Goal: Task Accomplishment & Management: Manage account settings

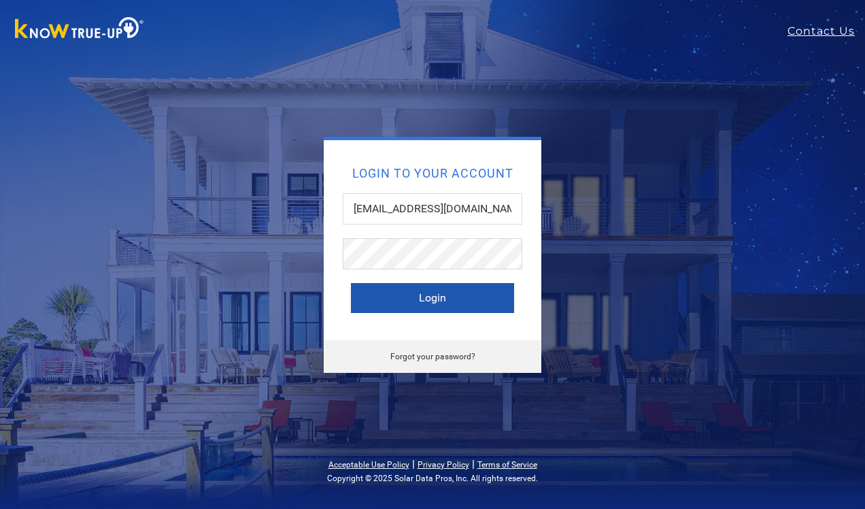
click at [433, 294] on button "Login" at bounding box center [432, 298] width 163 height 30
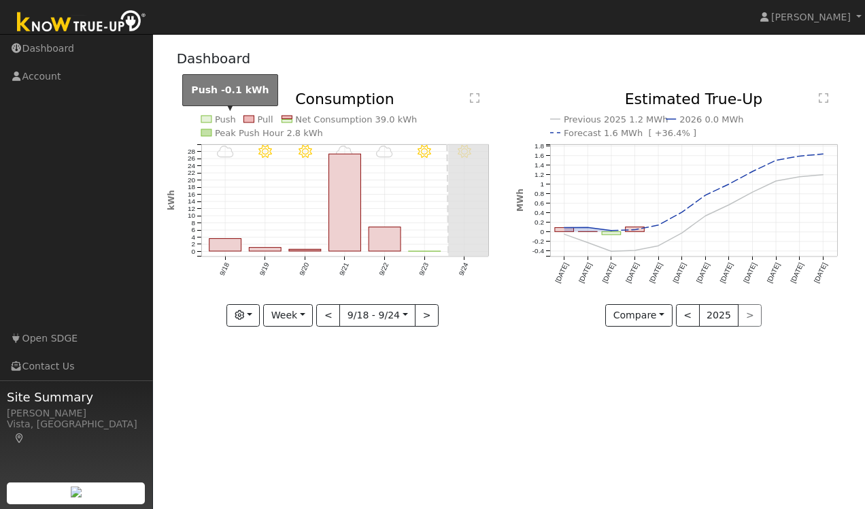
click at [216, 118] on text "Push" at bounding box center [225, 119] width 21 height 10
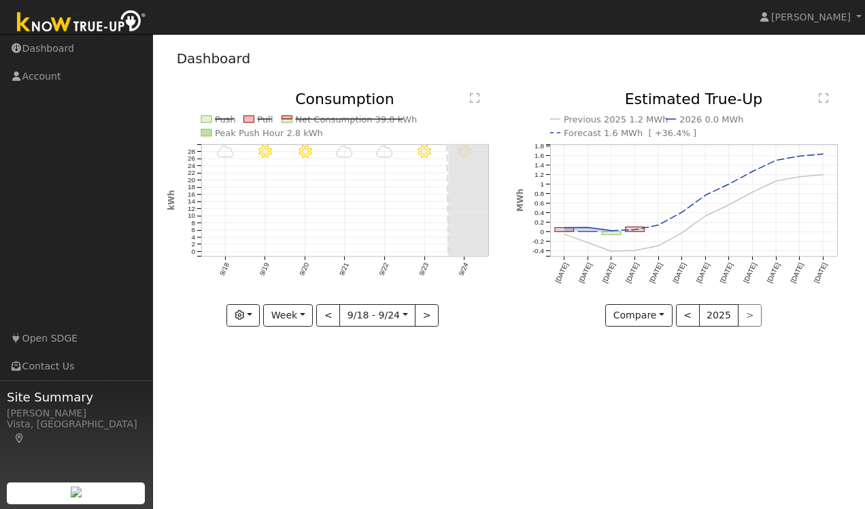
click at [291, 118] on rect at bounding box center [287, 117] width 10 height 3
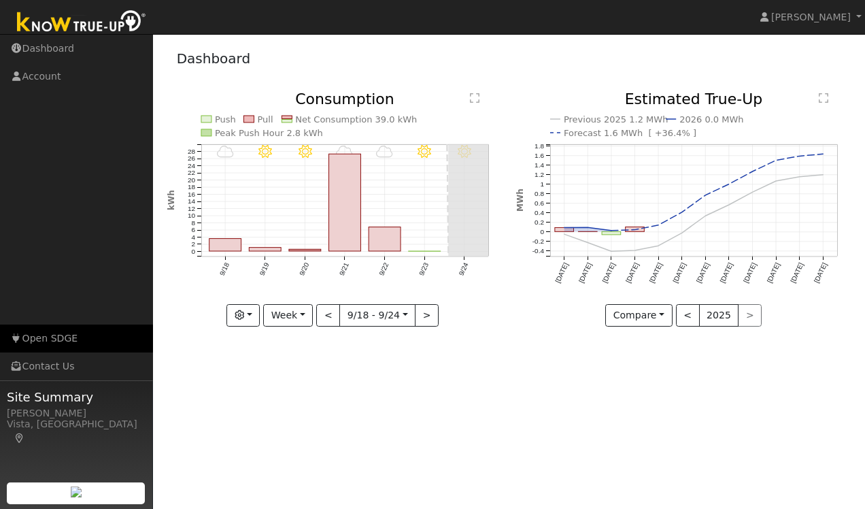
click at [61, 336] on link "Open SDGE" at bounding box center [76, 338] width 153 height 28
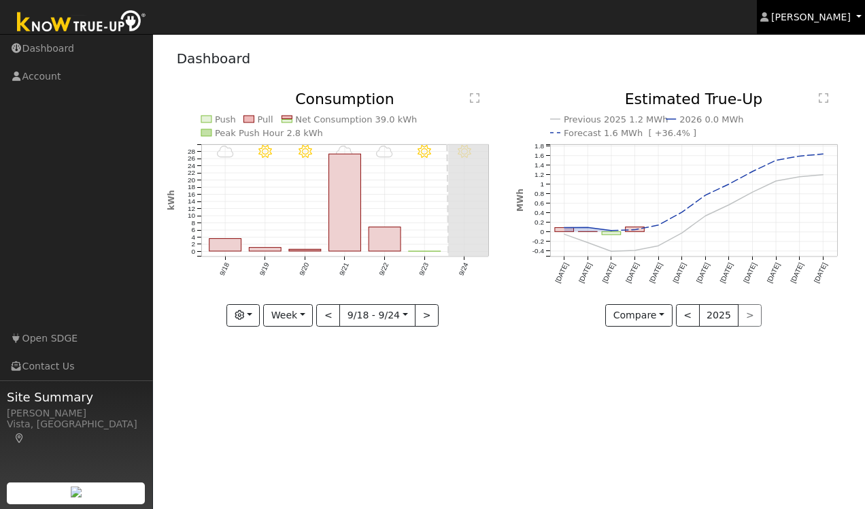
click at [809, 20] on span "Cathrin Eckle" at bounding box center [811, 17] width 80 height 11
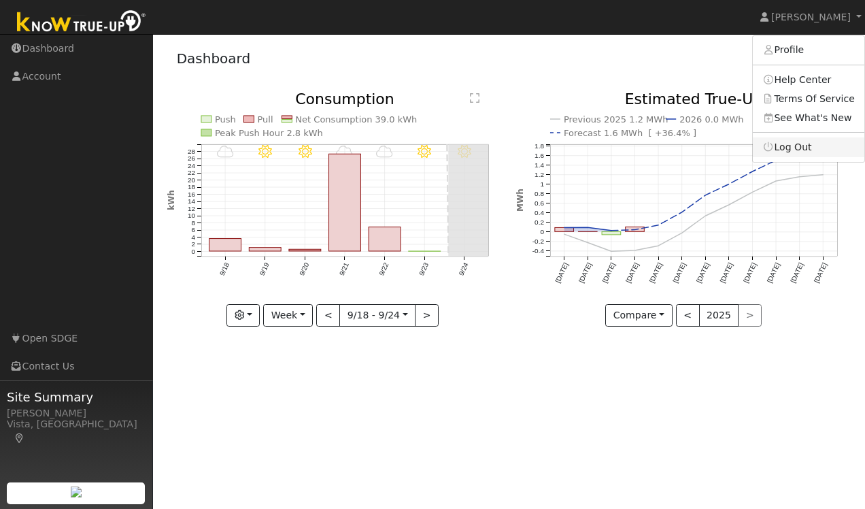
click at [801, 148] on link "Log Out" at bounding box center [809, 146] width 112 height 19
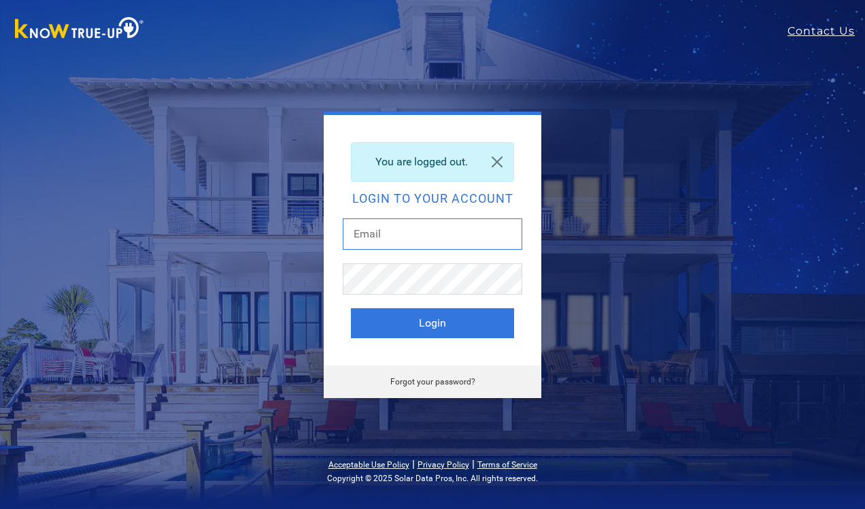
type input "cathrin229@gmail.com"
